Goal: Transaction & Acquisition: Purchase product/service

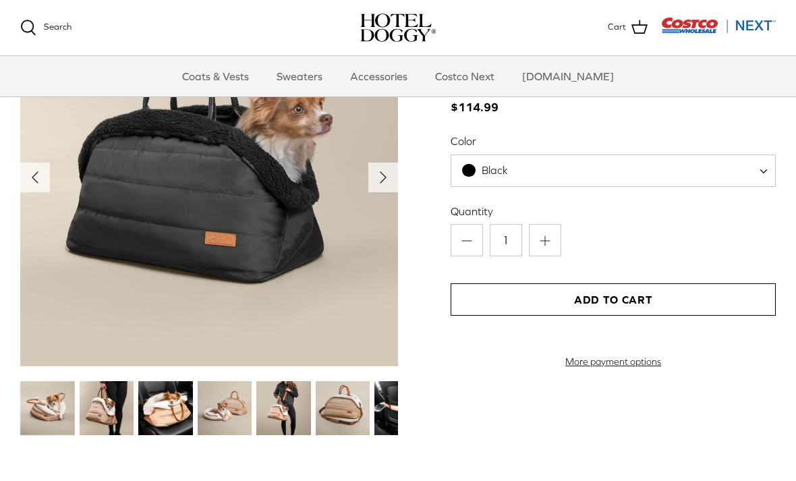
scroll to position [1449, 0]
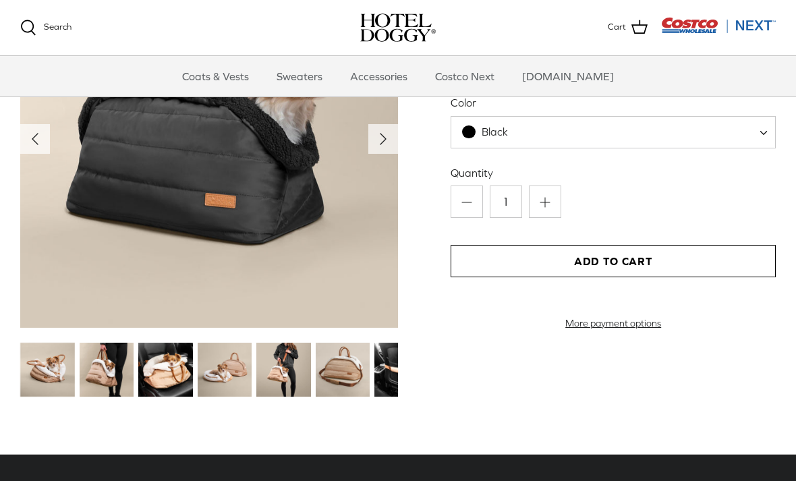
click at [287, 355] on img at bounding box center [283, 370] width 55 height 55
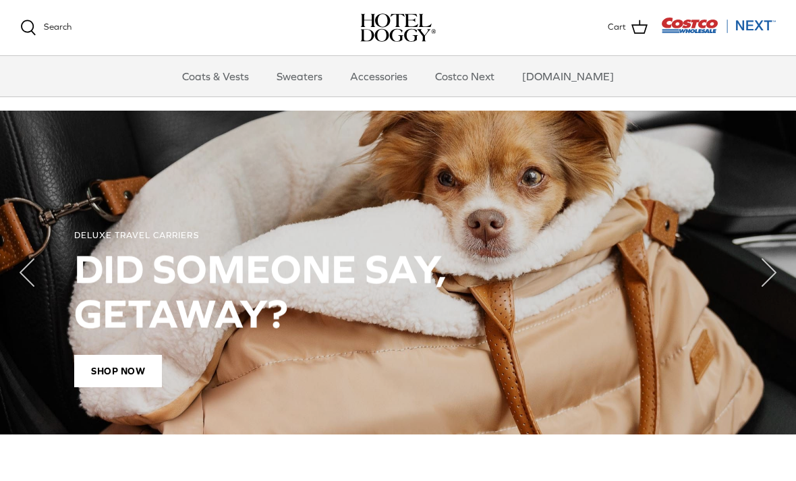
scroll to position [906, 0]
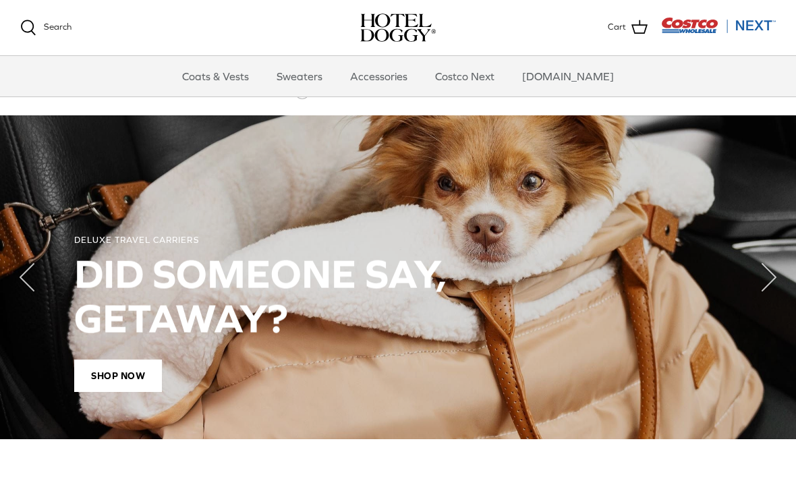
click at [130, 366] on span "SHOP NOW" at bounding box center [118, 376] width 88 height 32
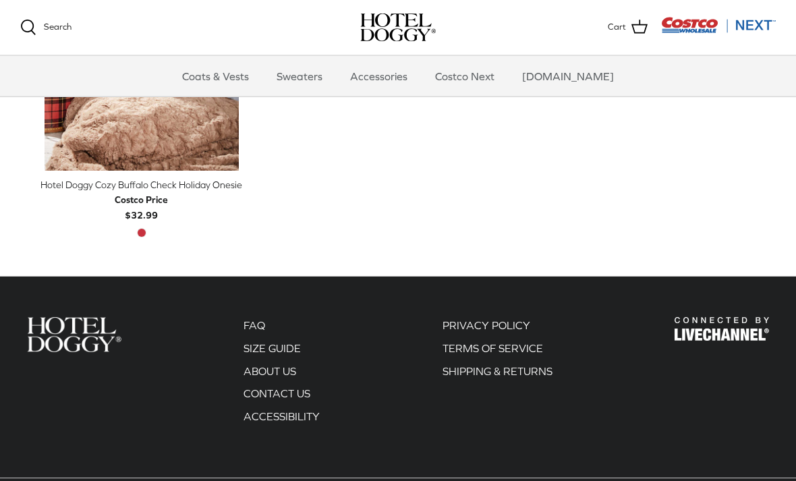
scroll to position [830, 0]
click at [287, 350] on link "SIZE GUIDE" at bounding box center [272, 348] width 57 height 12
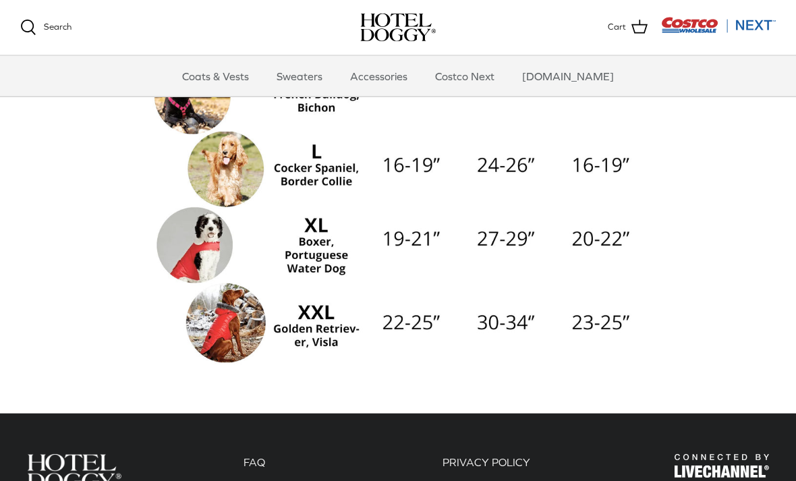
scroll to position [370, 0]
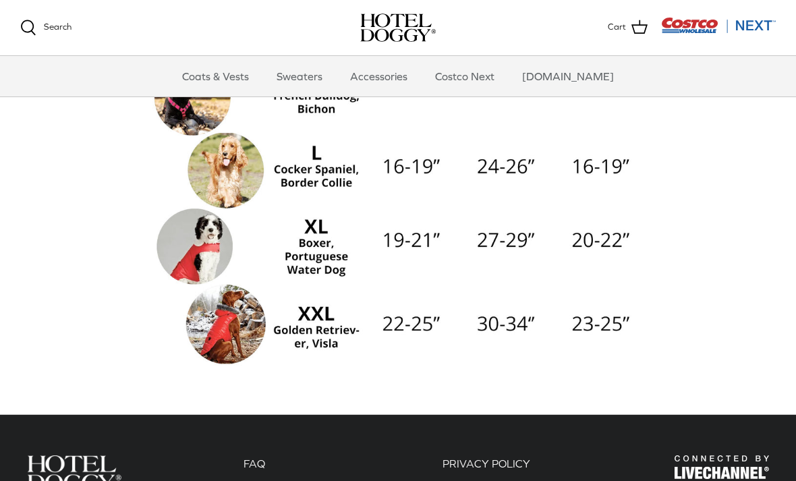
click at [226, 330] on img at bounding box center [397, 119] width 499 height 499
click at [250, 74] on link "Coats & Vests" at bounding box center [215, 76] width 91 height 40
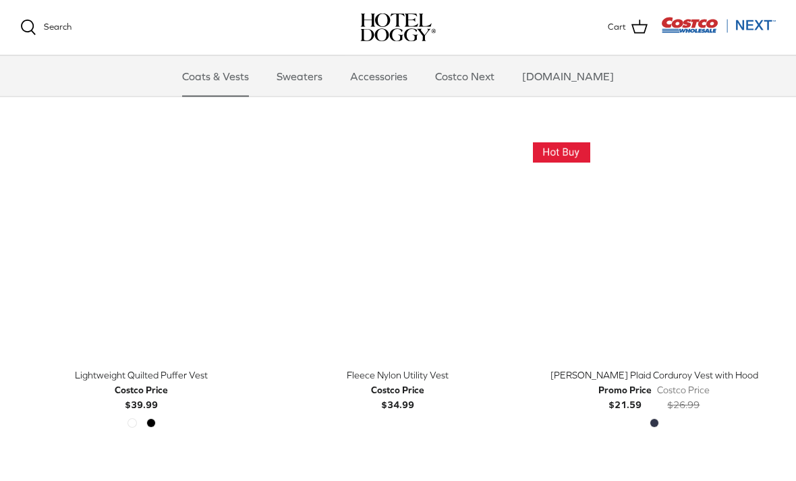
scroll to position [1323, 0]
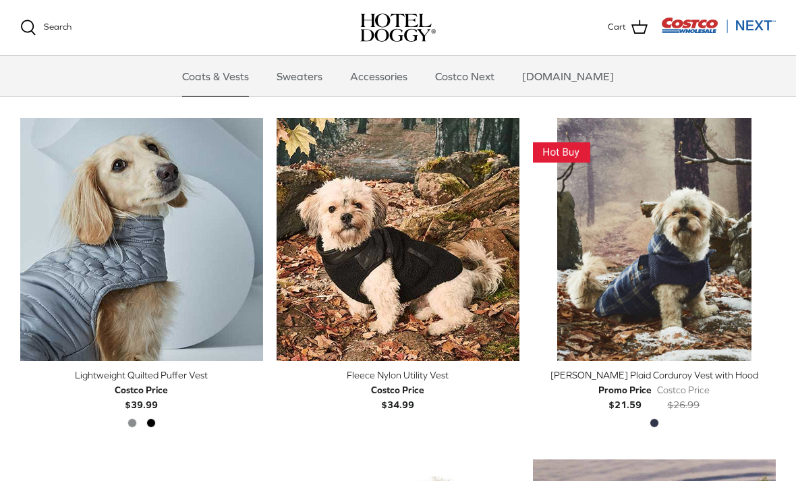
click at [774, 229] on link "Right" at bounding box center [766, 239] width 20 height 20
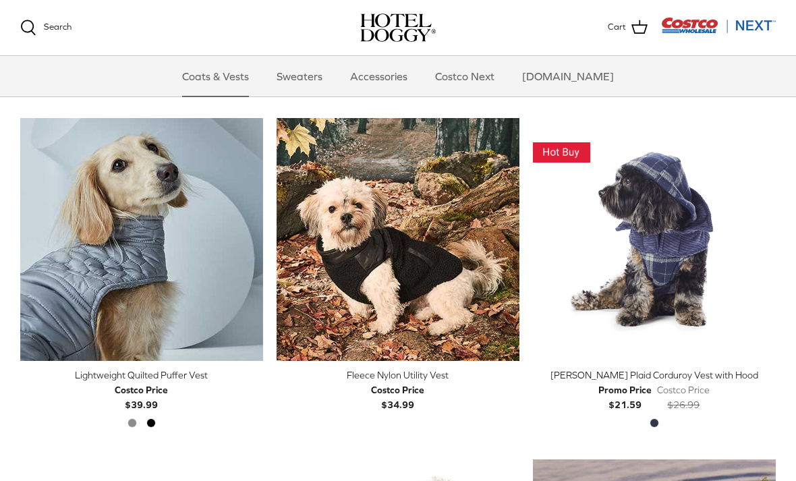
click at [764, 235] on polyline "Previous" at bounding box center [766, 239] width 4 height 8
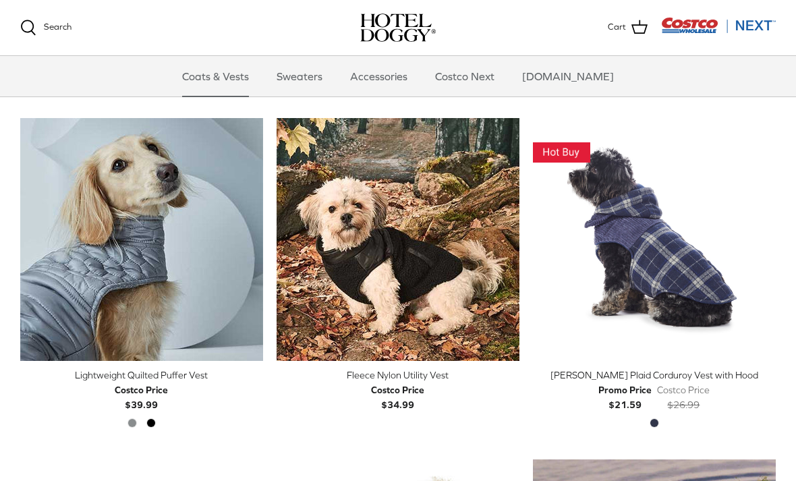
click at [767, 231] on icon "Right" at bounding box center [766, 239] width 16 height 16
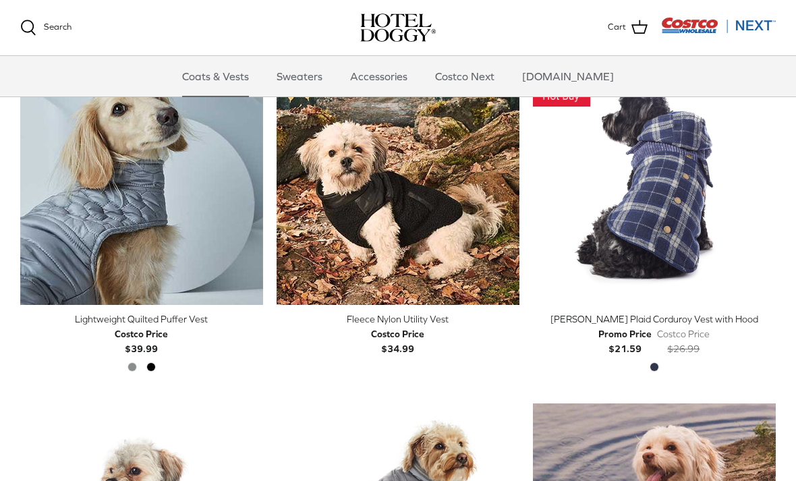
scroll to position [1376, 0]
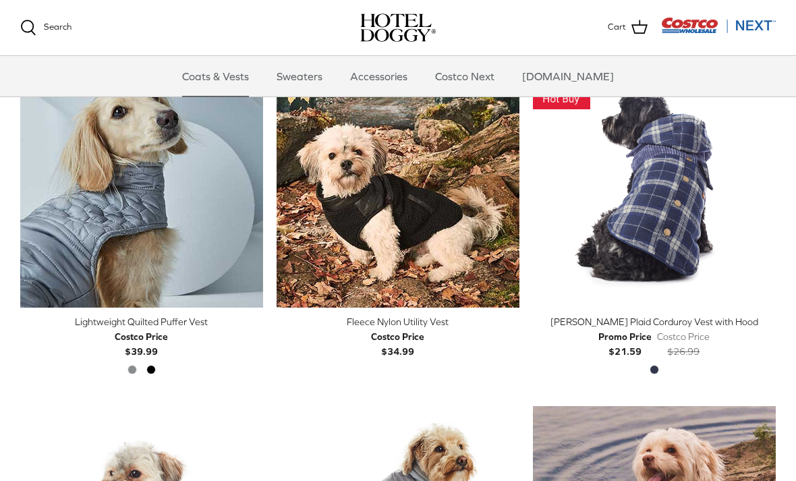
click at [672, 230] on img "Melton Plaid Corduroy Vest with Hood" at bounding box center [654, 186] width 243 height 243
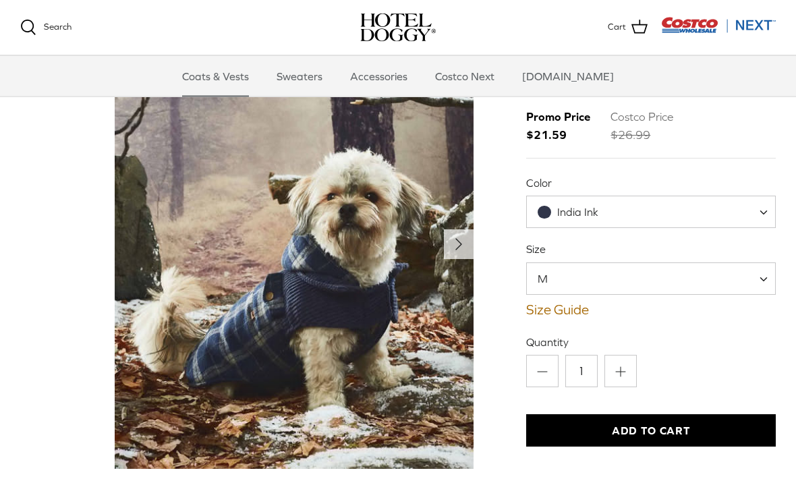
scroll to position [101, 0]
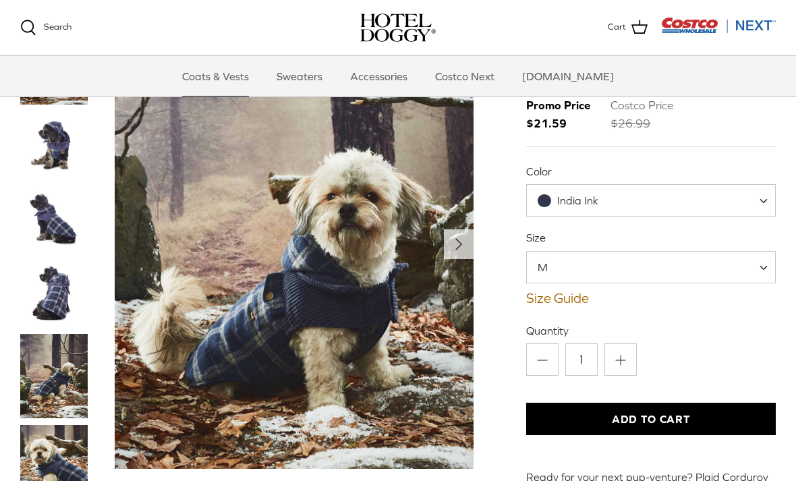
click at [767, 196] on span at bounding box center [768, 200] width 13 height 32
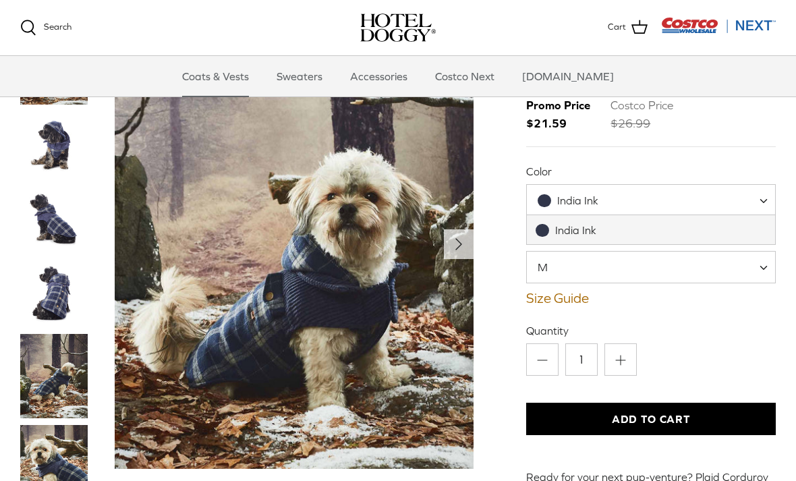
click at [764, 198] on span at bounding box center [768, 200] width 13 height 32
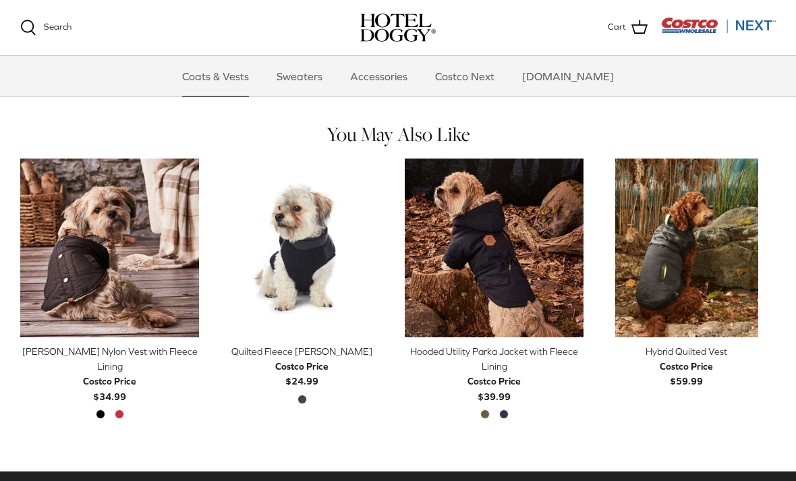
scroll to position [586, 0]
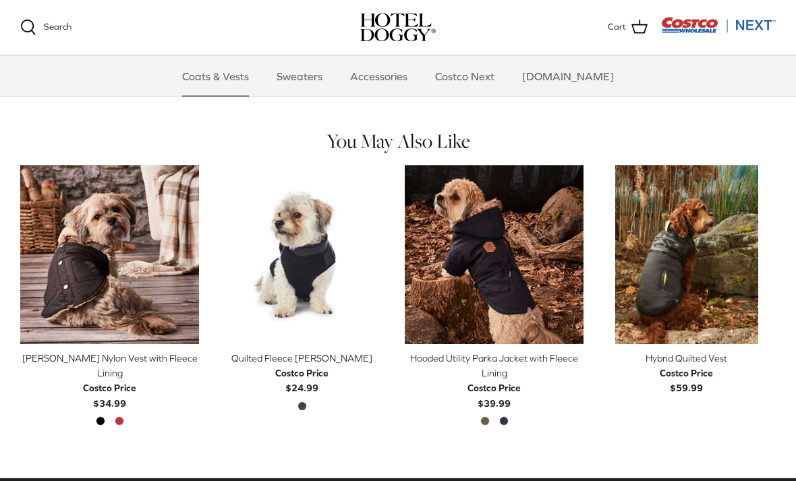
click at [323, 79] on link "Sweaters" at bounding box center [299, 76] width 70 height 40
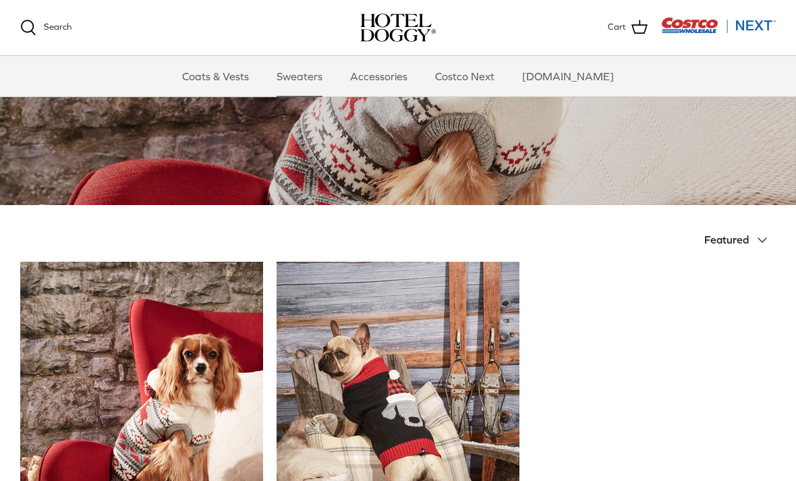
scroll to position [154, 0]
click at [499, 74] on link "Costco Next" at bounding box center [465, 76] width 84 height 40
